Goal: Task Accomplishment & Management: Use online tool/utility

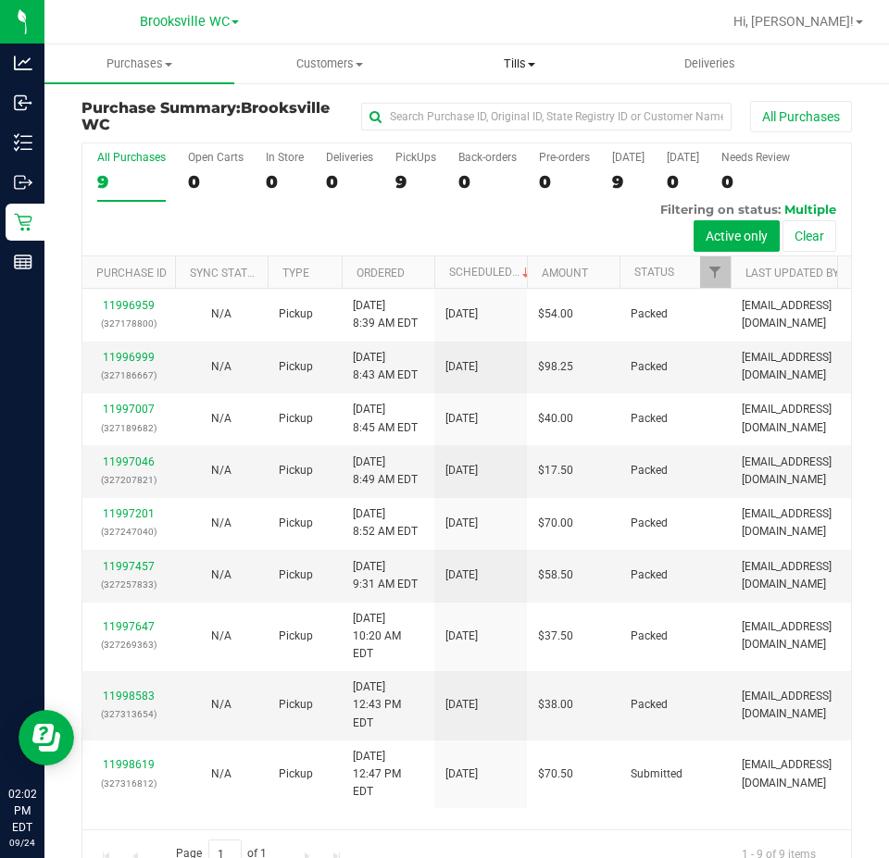
click at [506, 65] on span "Tills" at bounding box center [519, 64] width 188 height 17
click at [490, 115] on span "Manage tills" at bounding box center [486, 112] width 125 height 16
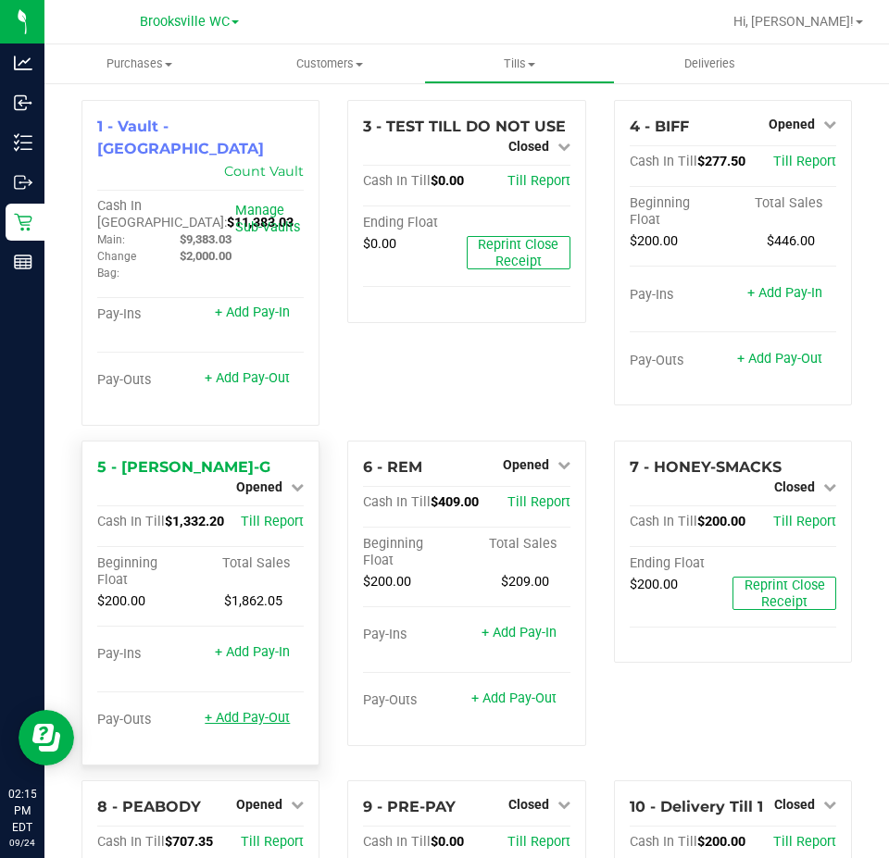
click at [258, 710] on link "+ Add Pay-Out" at bounding box center [247, 718] width 85 height 16
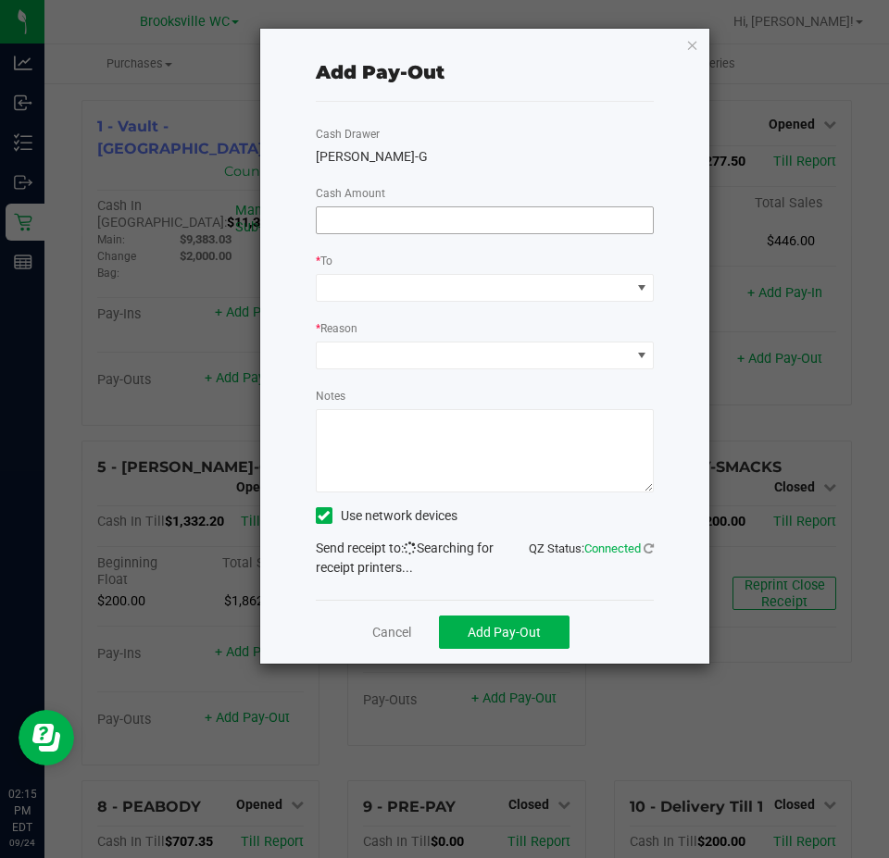
click at [492, 225] on input at bounding box center [485, 220] width 337 height 26
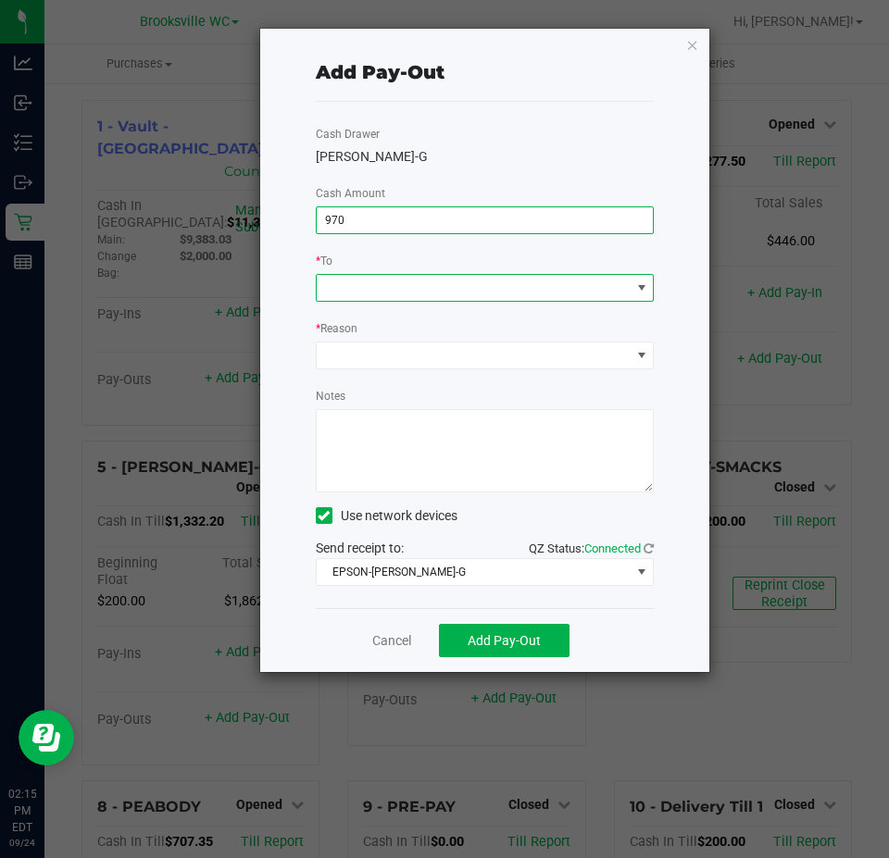
type input "$970.00"
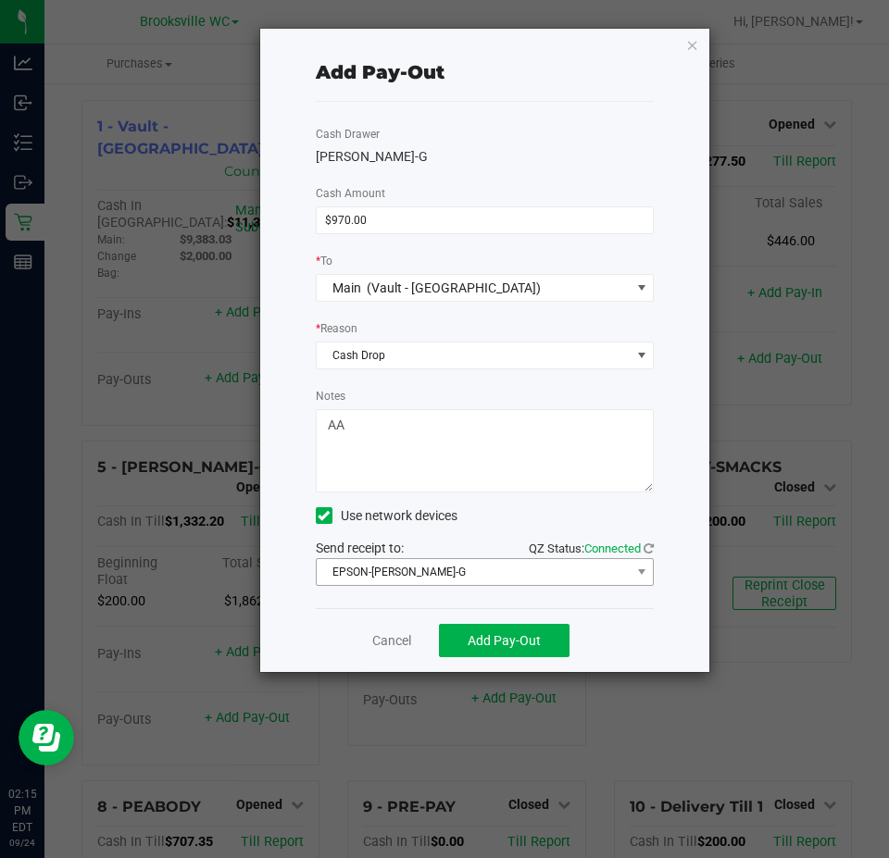
type textarea "AA"
click at [602, 579] on span "EPSON-[PERSON_NAME]-G" at bounding box center [474, 572] width 314 height 26
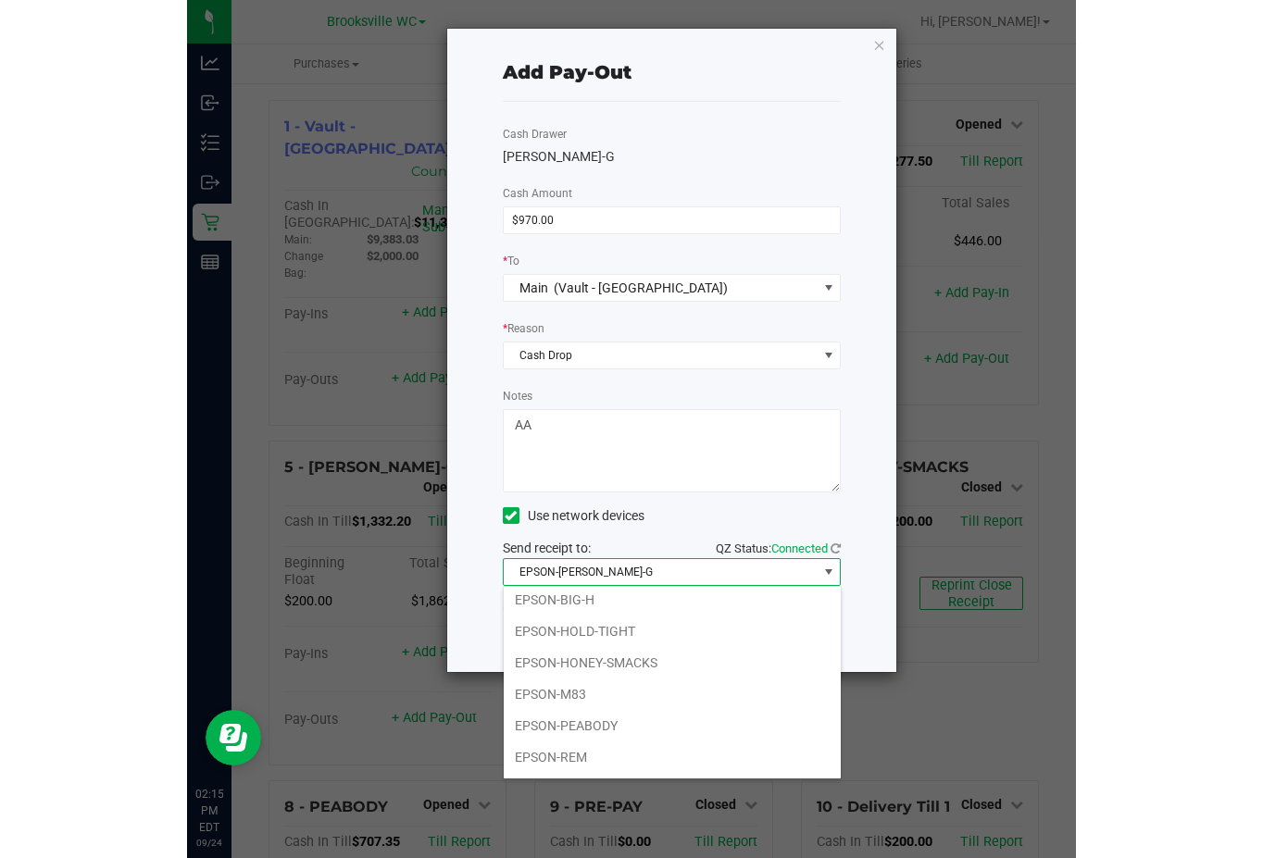
scroll to position [161, 0]
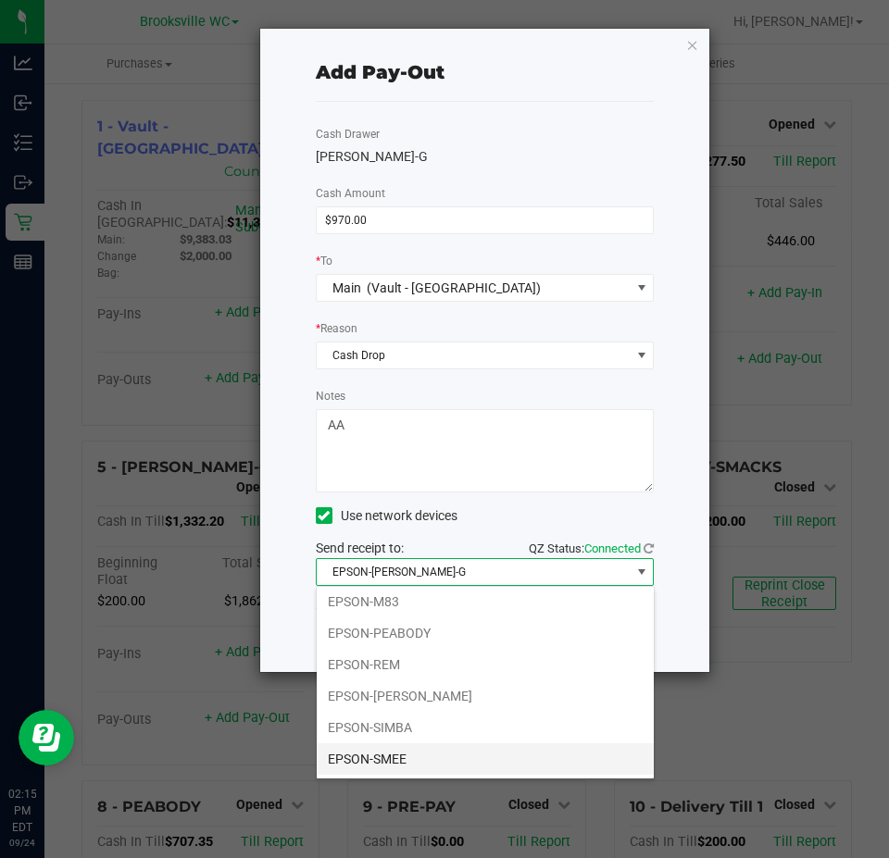
click at [562, 760] on li "EPSON-SMEE" at bounding box center [485, 758] width 337 height 31
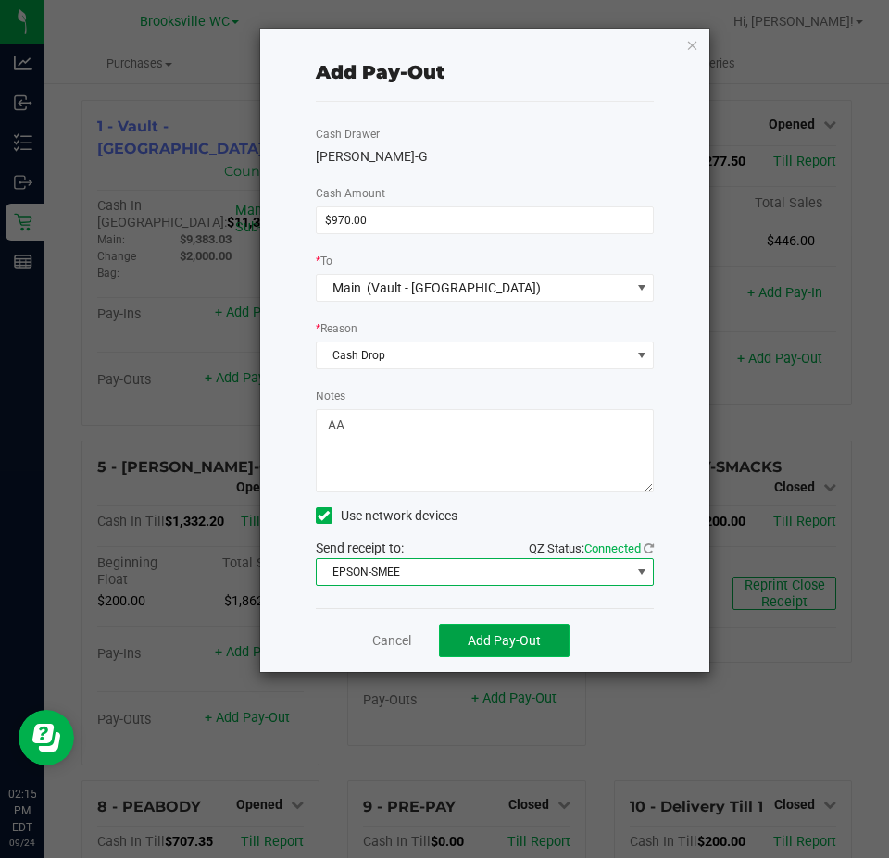
click at [497, 634] on span "Add Pay-Out" at bounding box center [503, 640] width 73 height 15
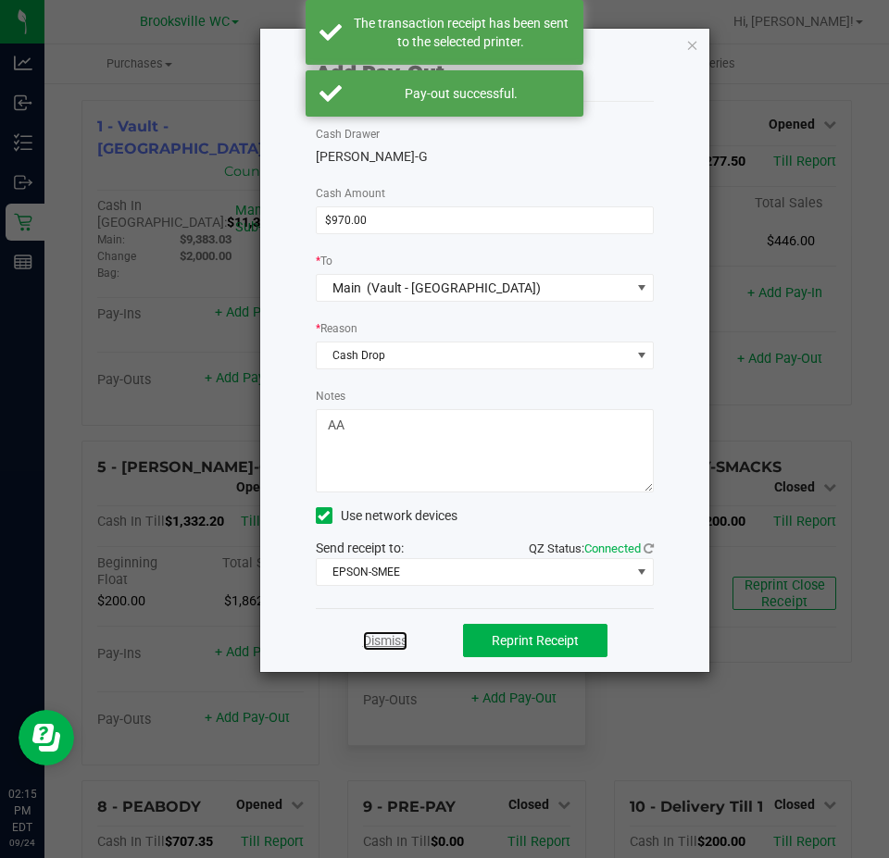
click at [384, 647] on link "Dismiss" at bounding box center [385, 640] width 44 height 19
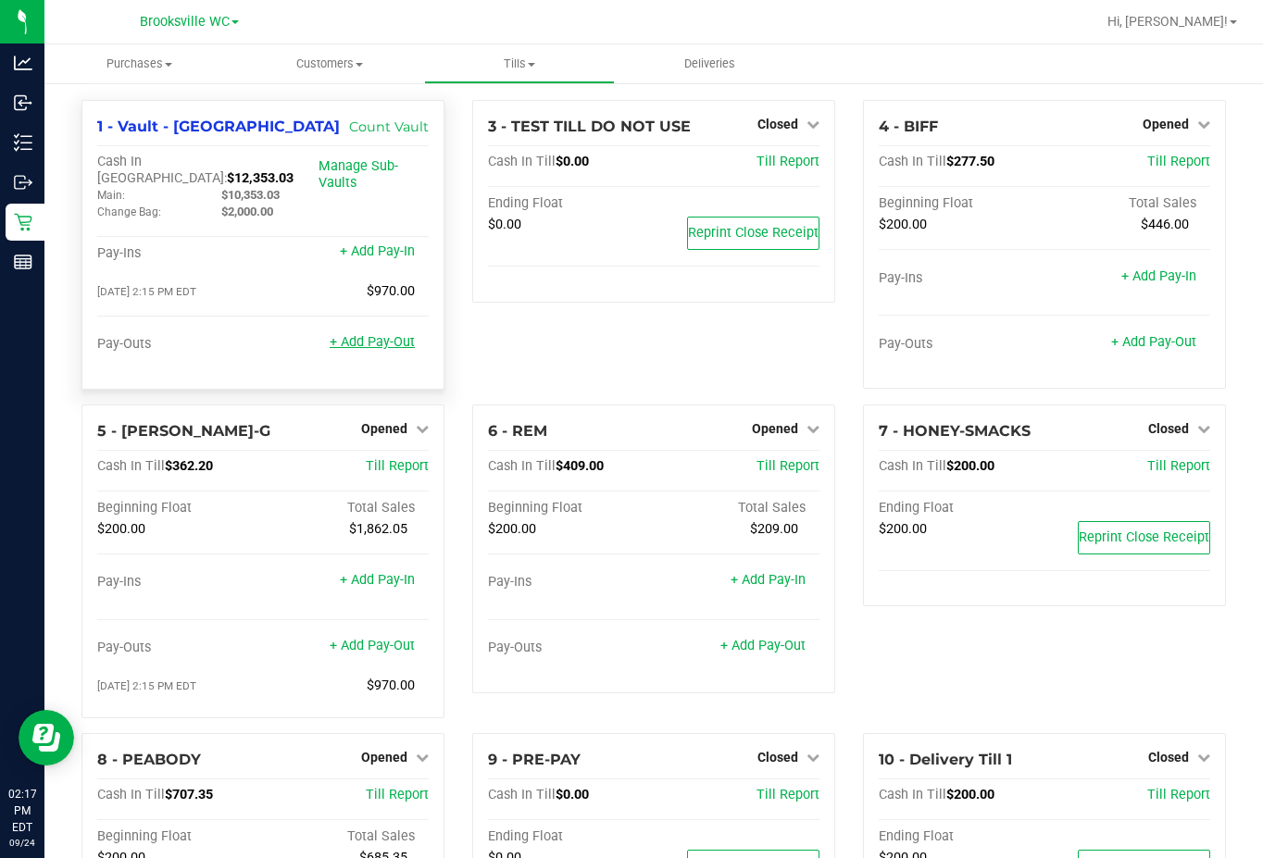
click at [381, 334] on link "+ Add Pay-Out" at bounding box center [372, 342] width 85 height 16
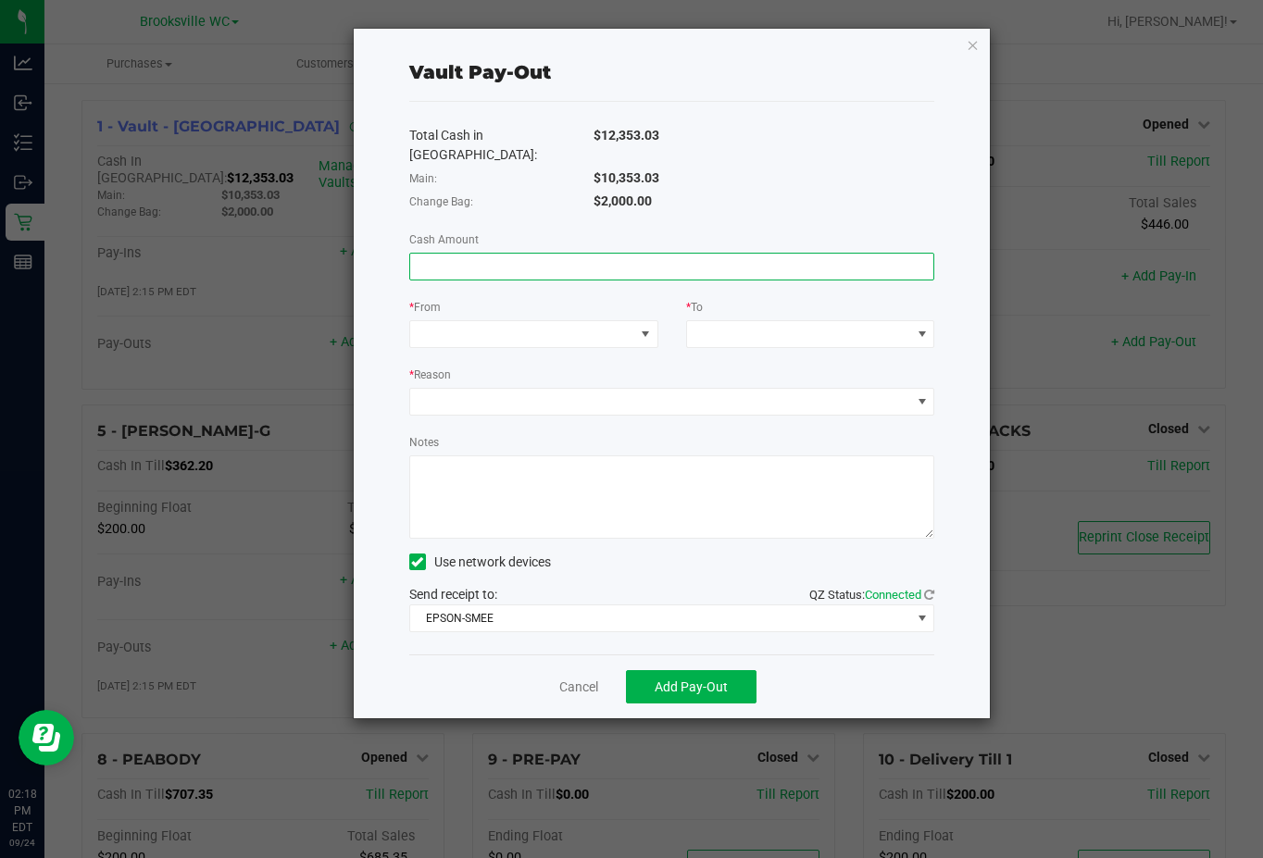
drag, startPoint x: 629, startPoint y: 249, endPoint x: 634, endPoint y: 234, distance: 15.8
click at [628, 254] on input at bounding box center [672, 267] width 524 height 26
type input "$9,380.03"
click at [566, 321] on span at bounding box center [522, 334] width 224 height 26
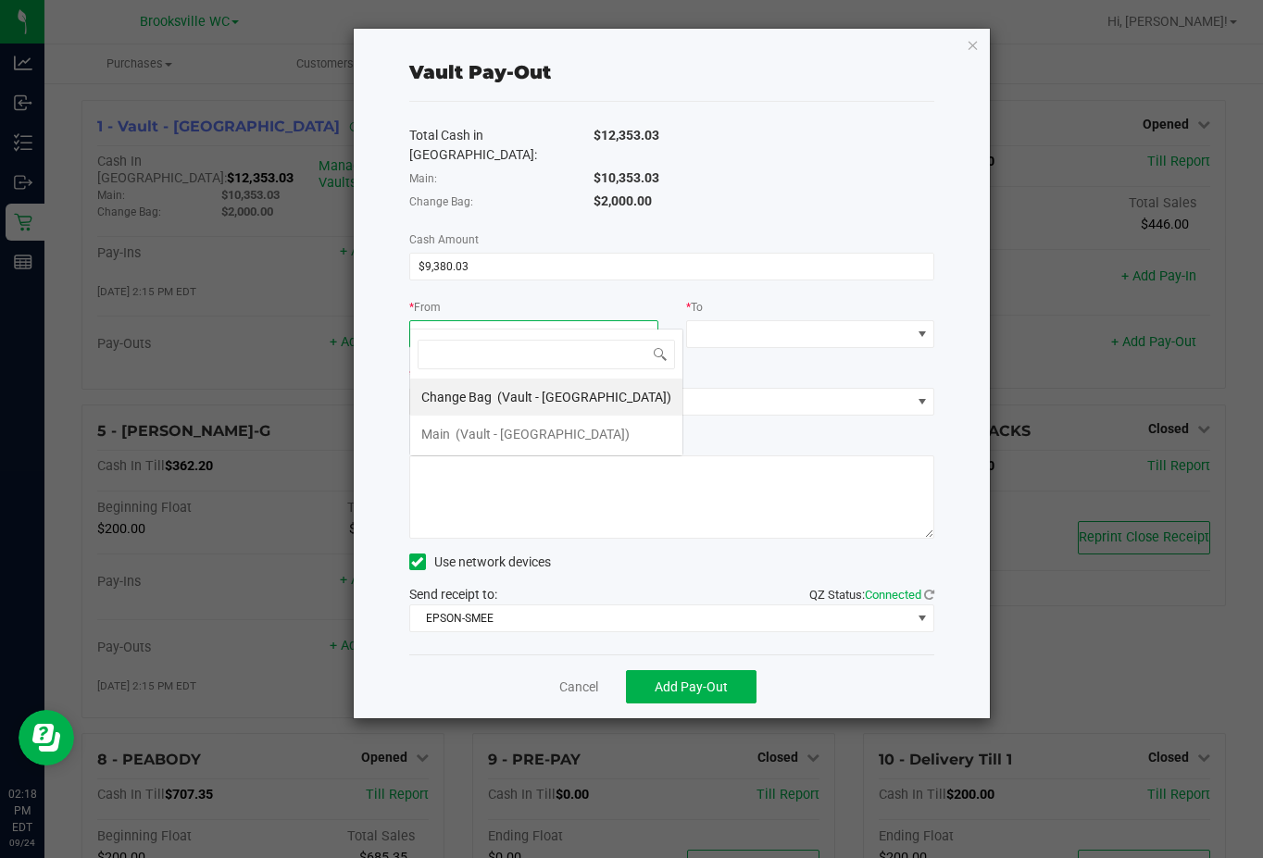
scroll to position [28, 249]
click at [493, 427] on span "(Vault - [GEOGRAPHIC_DATA])" at bounding box center [542, 434] width 174 height 15
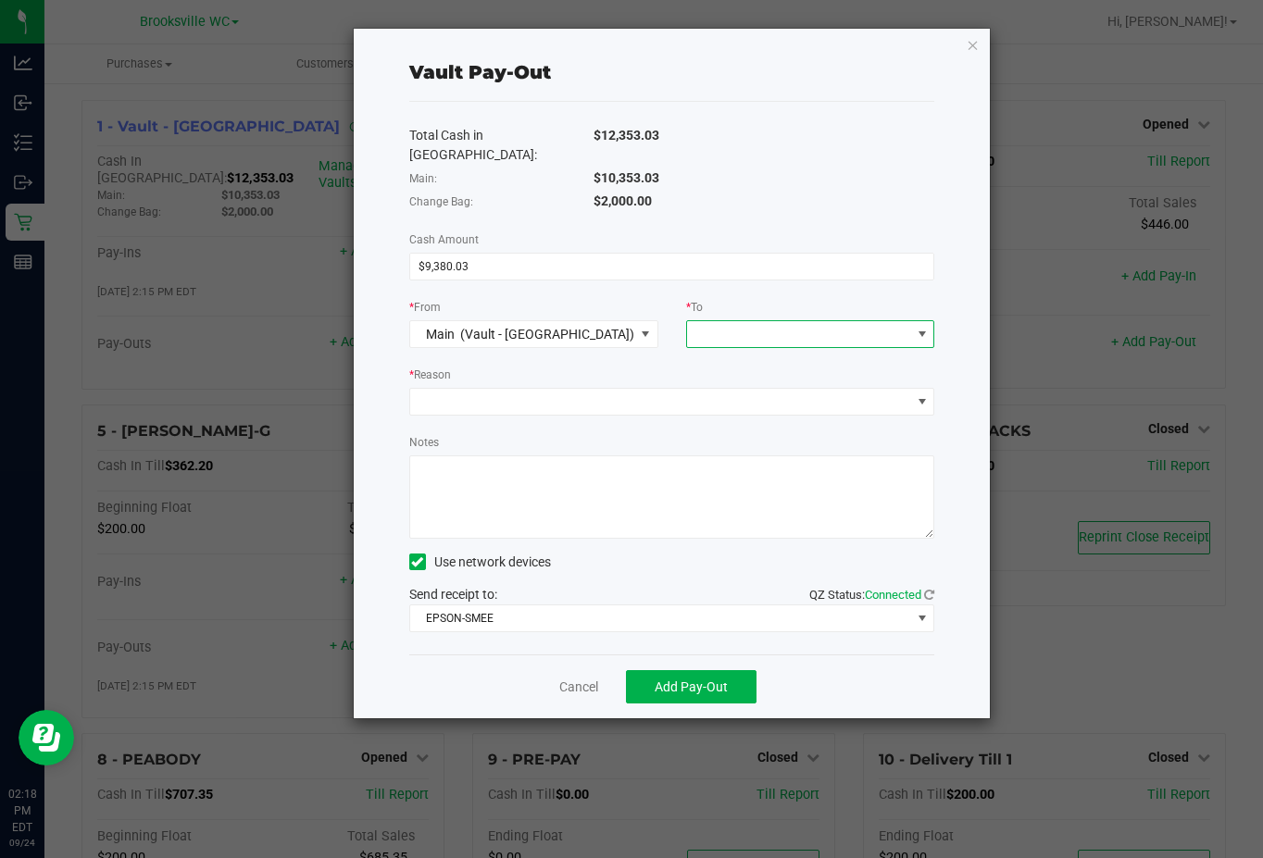
click at [784, 321] on span at bounding box center [799, 334] width 224 height 26
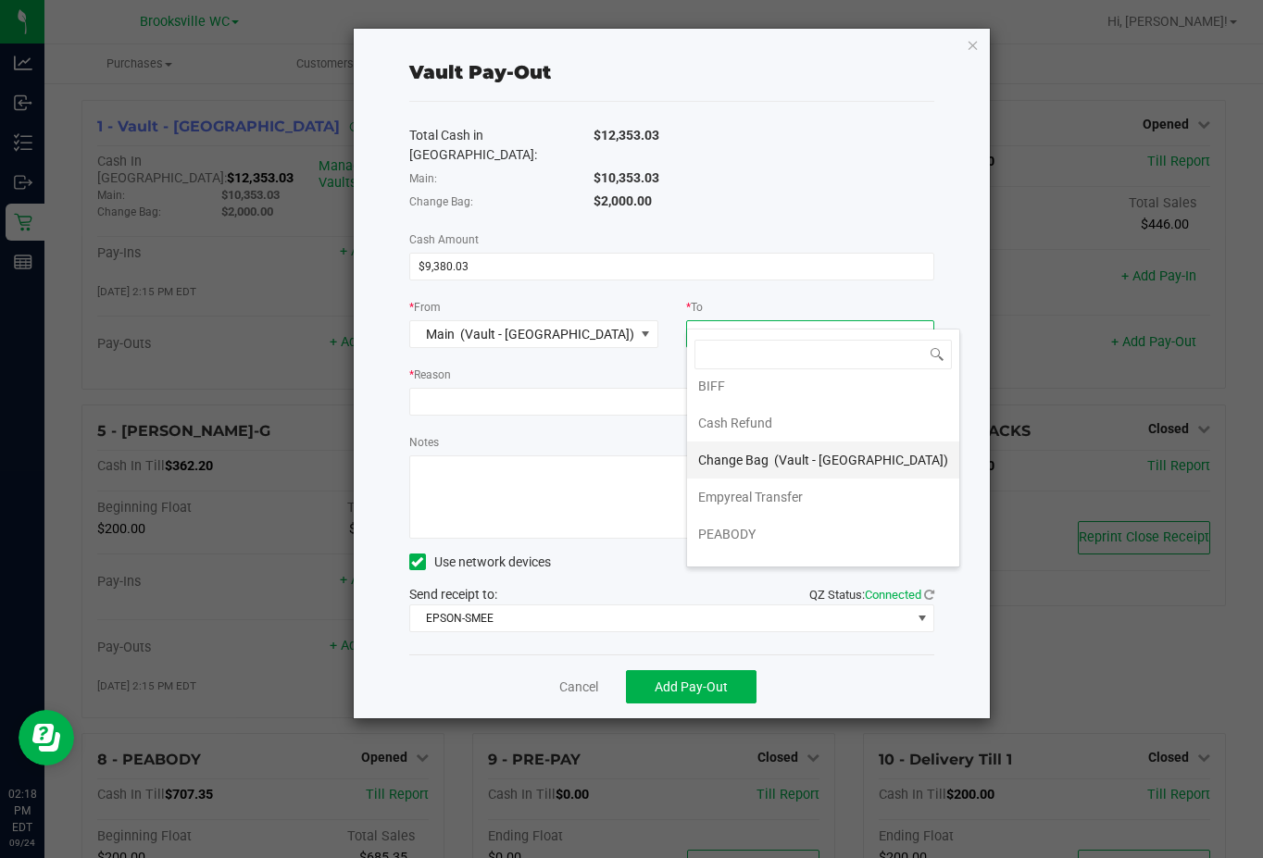
scroll to position [74, 0]
click at [726, 467] on span "Empyreal Transfer" at bounding box center [750, 471] width 105 height 15
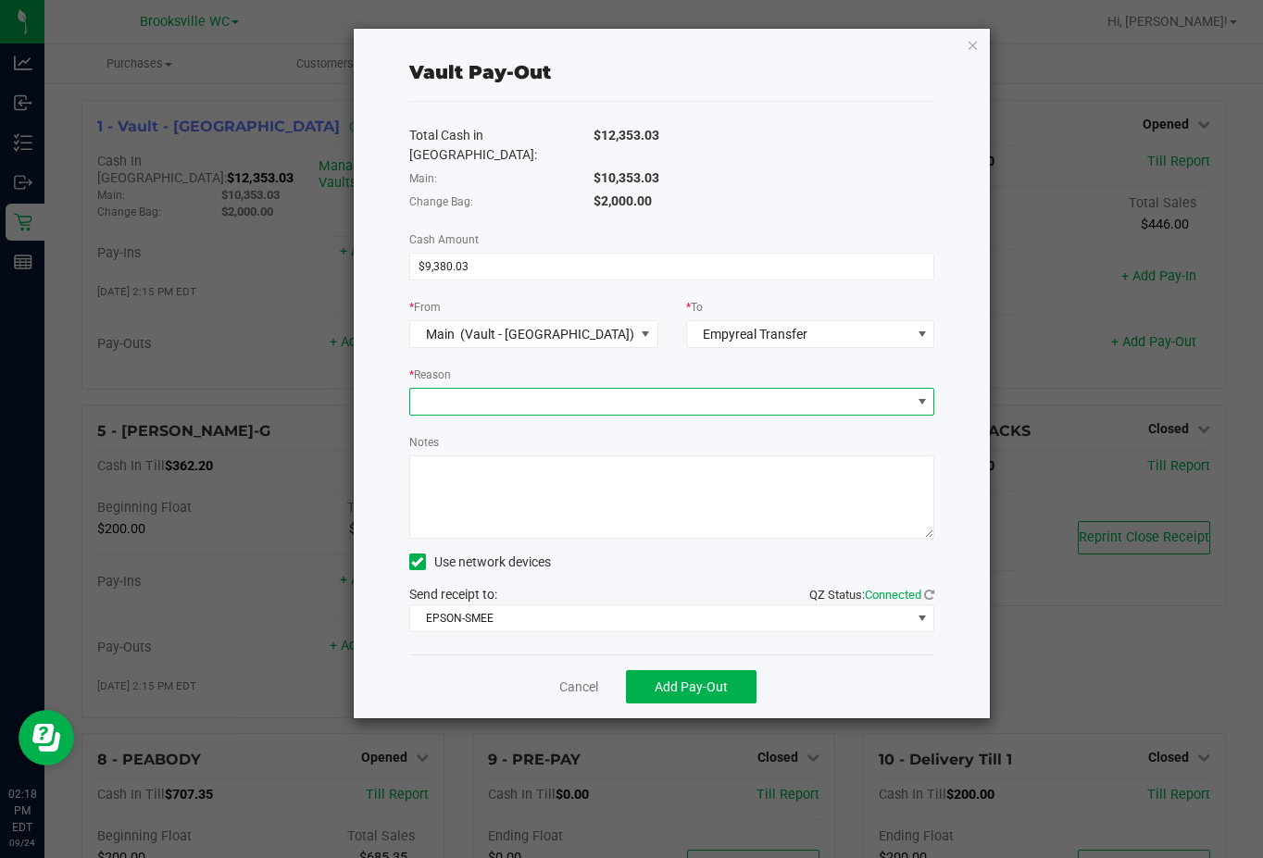
click at [526, 389] on span at bounding box center [660, 402] width 501 height 26
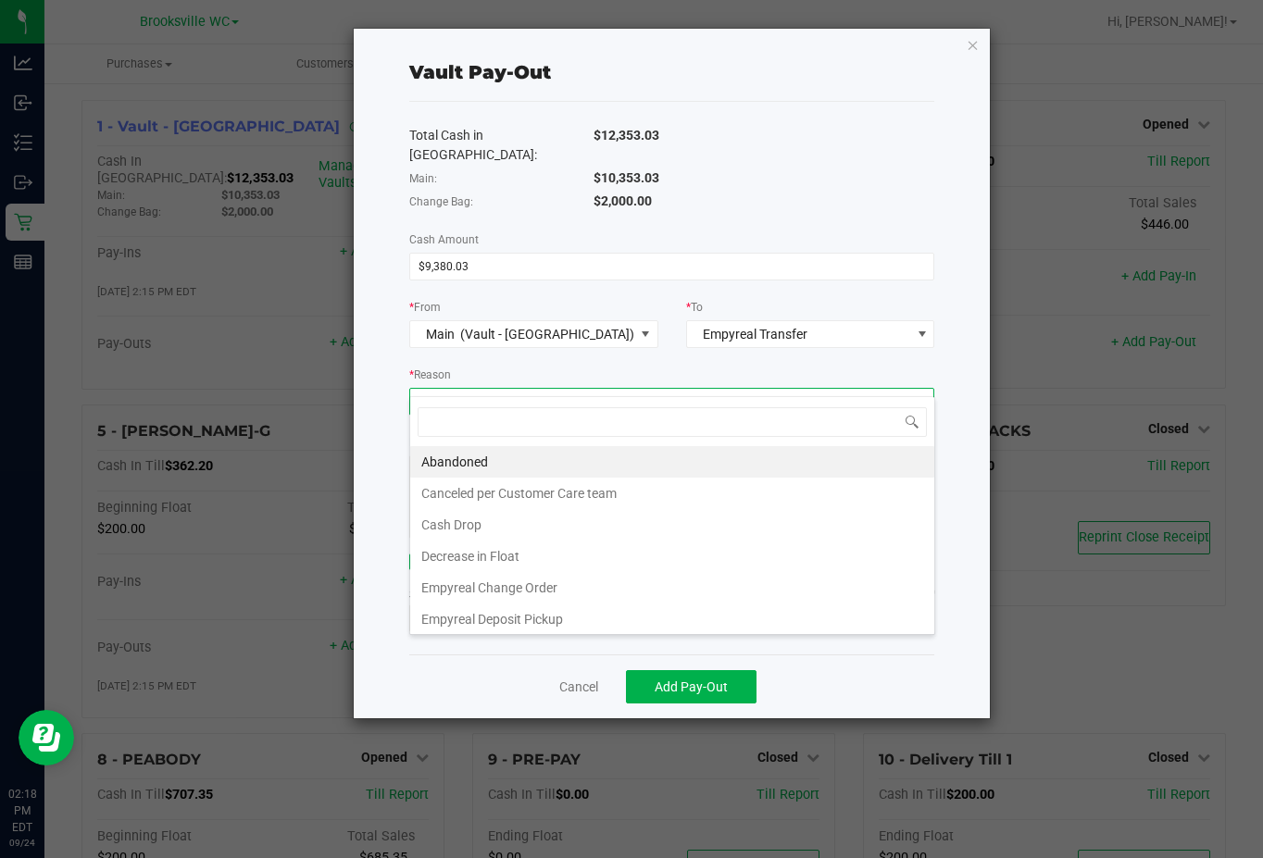
scroll to position [28, 525]
click at [497, 617] on li "Empyreal Deposit Pickup" at bounding box center [672, 619] width 524 height 31
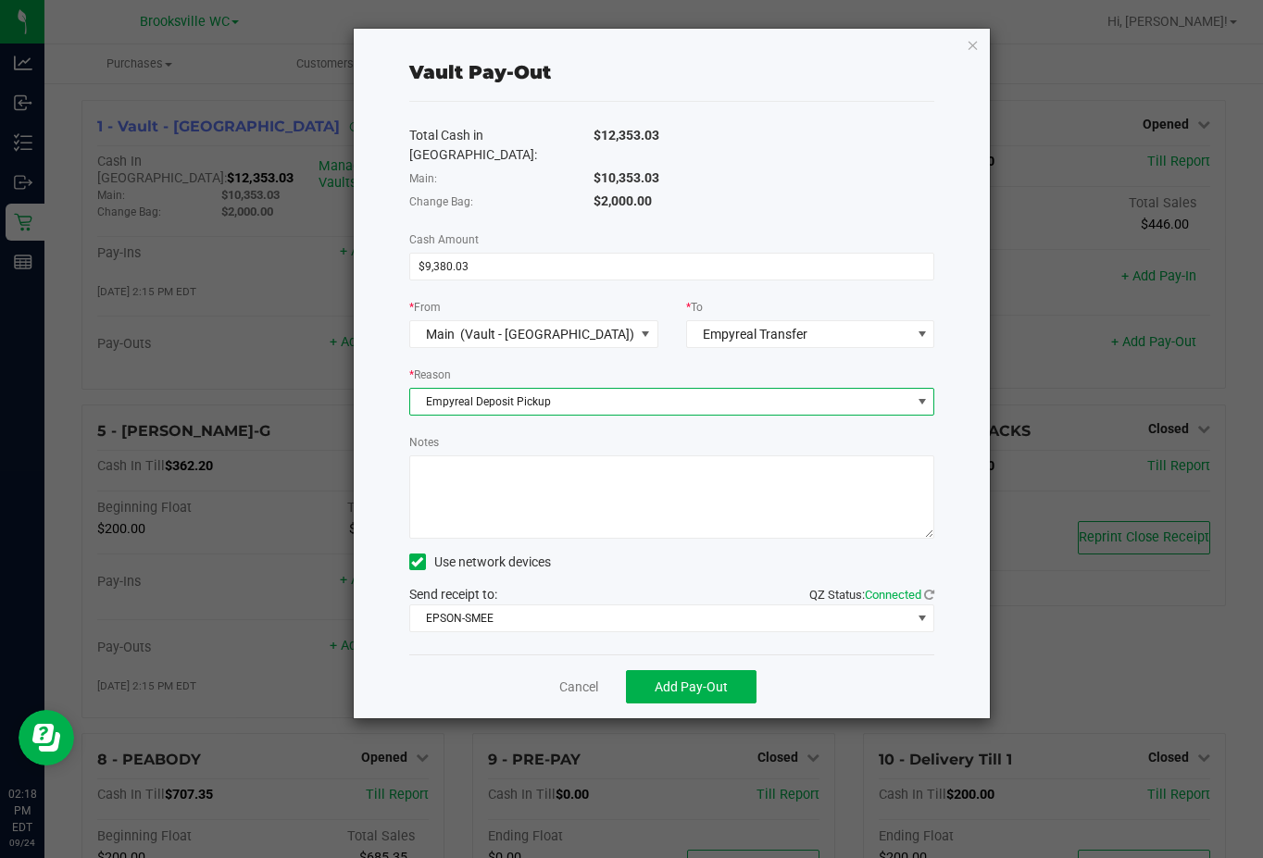
click at [545, 466] on textarea "Notes" at bounding box center [672, 496] width 526 height 83
type textarea "AA"
drag, startPoint x: 596, startPoint y: 236, endPoint x: 578, endPoint y: 247, distance: 21.6
click at [594, 254] on input "9380.03" at bounding box center [672, 267] width 524 height 26
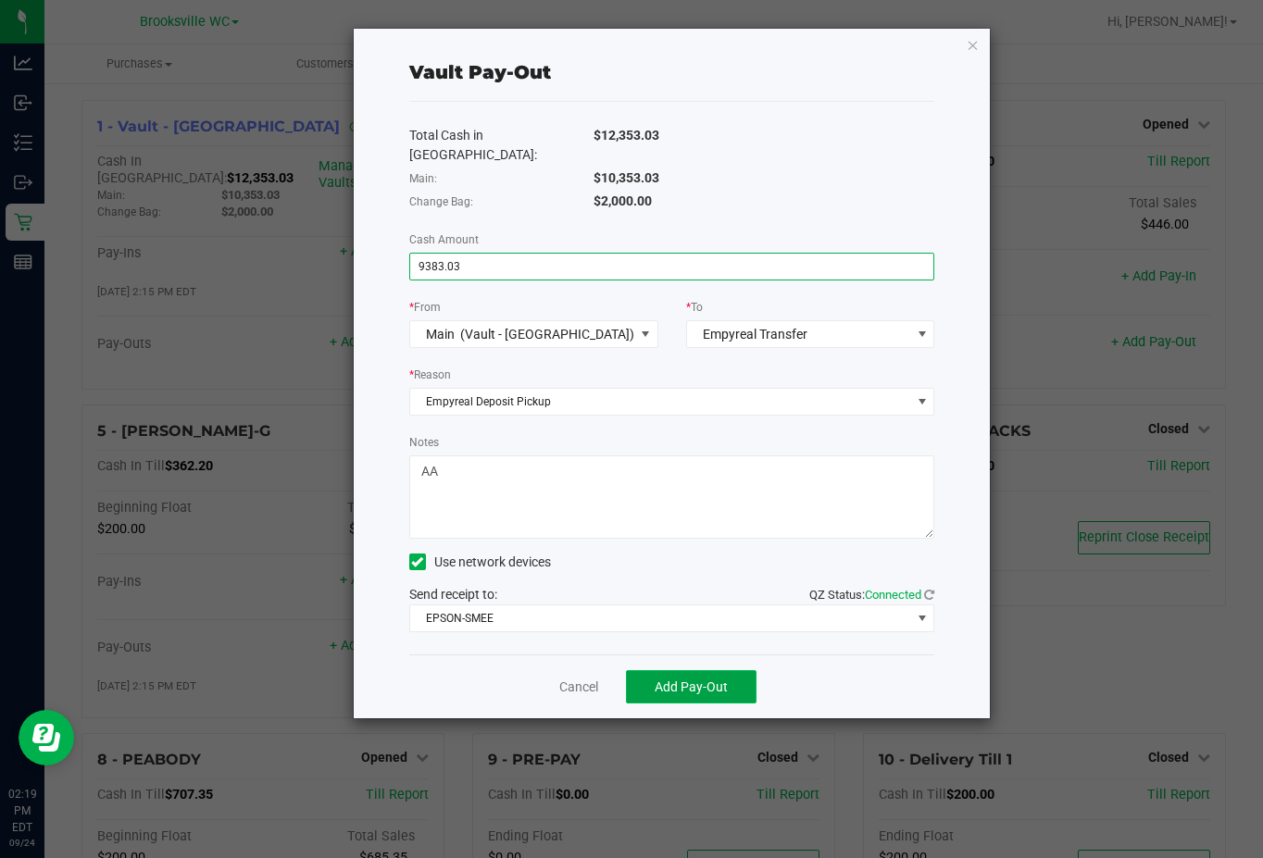
type input "$9,383.03"
click at [679, 679] on span "Add Pay-Out" at bounding box center [690, 686] width 73 height 15
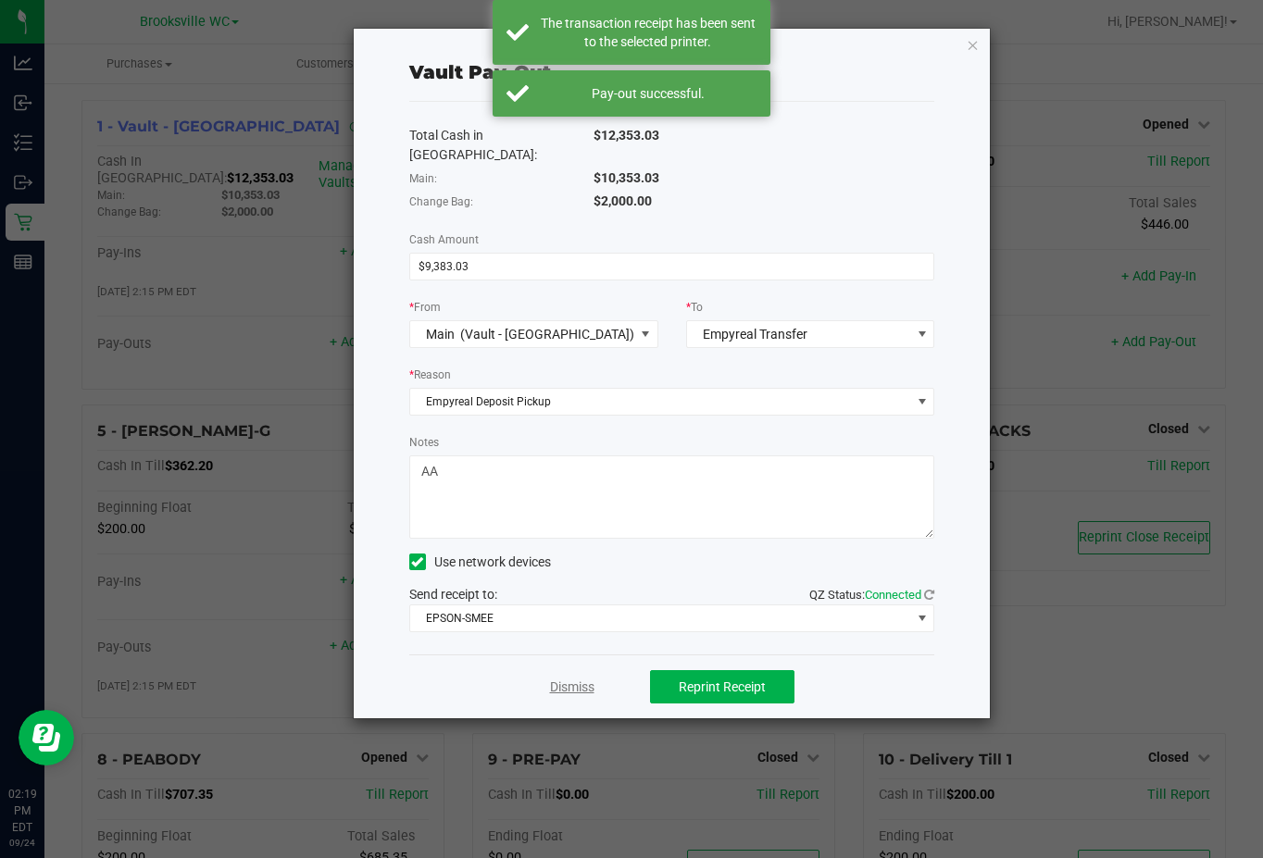
click at [562, 678] on link "Dismiss" at bounding box center [572, 687] width 44 height 19
